Goal: Navigation & Orientation: Find specific page/section

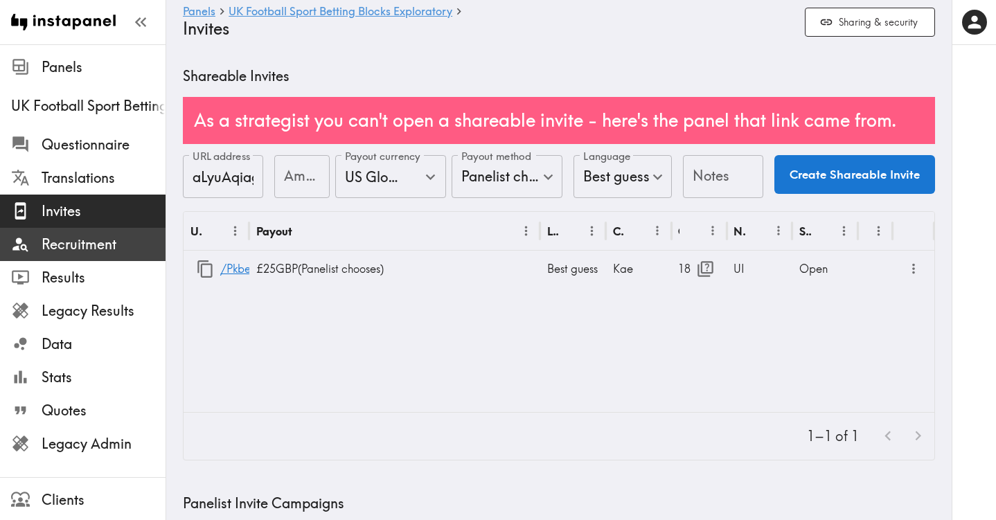
click at [107, 245] on span "Recruitment" at bounding box center [104, 244] width 124 height 19
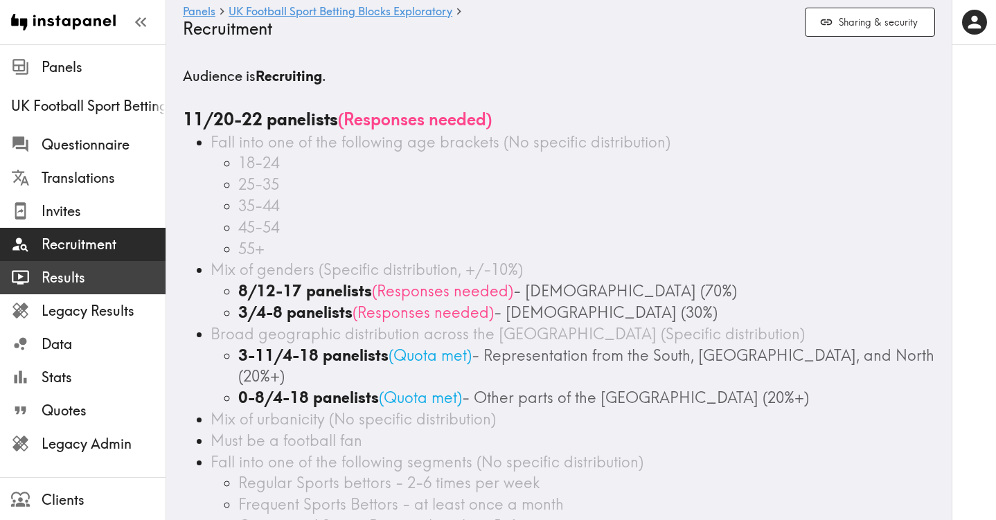
click at [66, 279] on span "Results" at bounding box center [104, 277] width 124 height 19
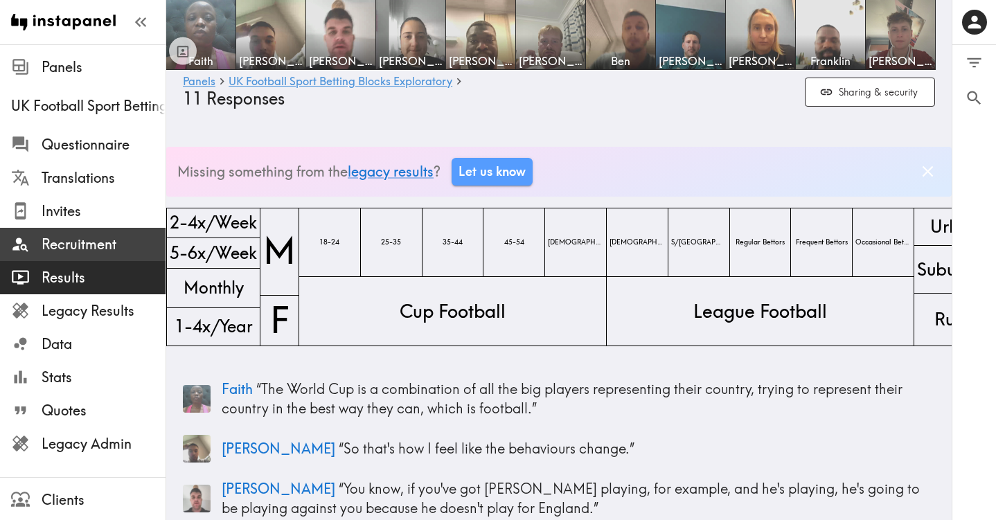
click at [98, 245] on span "Recruitment" at bounding box center [104, 244] width 124 height 19
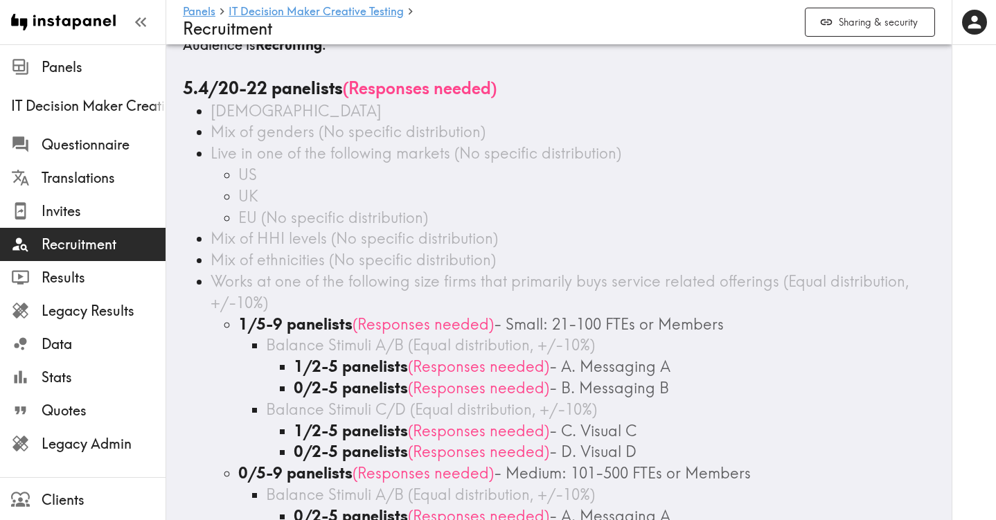
scroll to position [25, 0]
